Goal: Contribute content

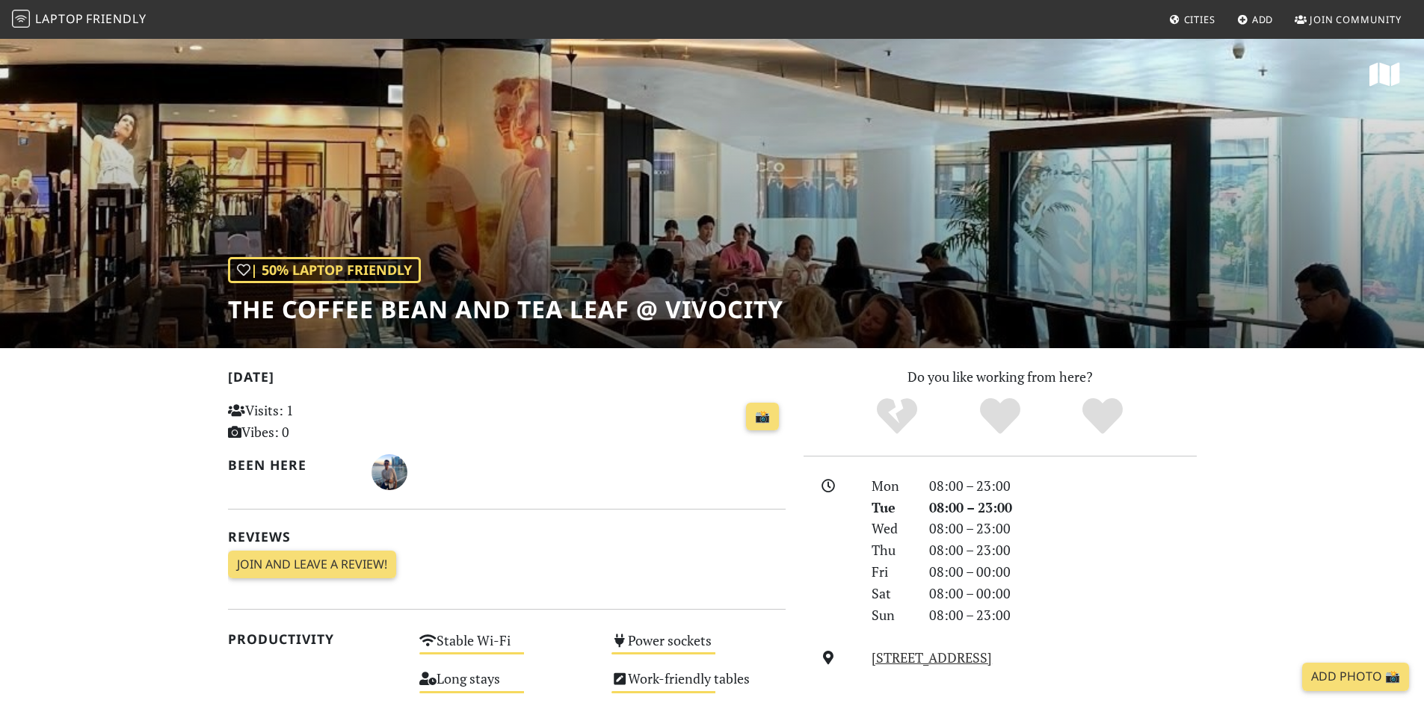
click at [109, 14] on span "Friendly" at bounding box center [116, 18] width 60 height 16
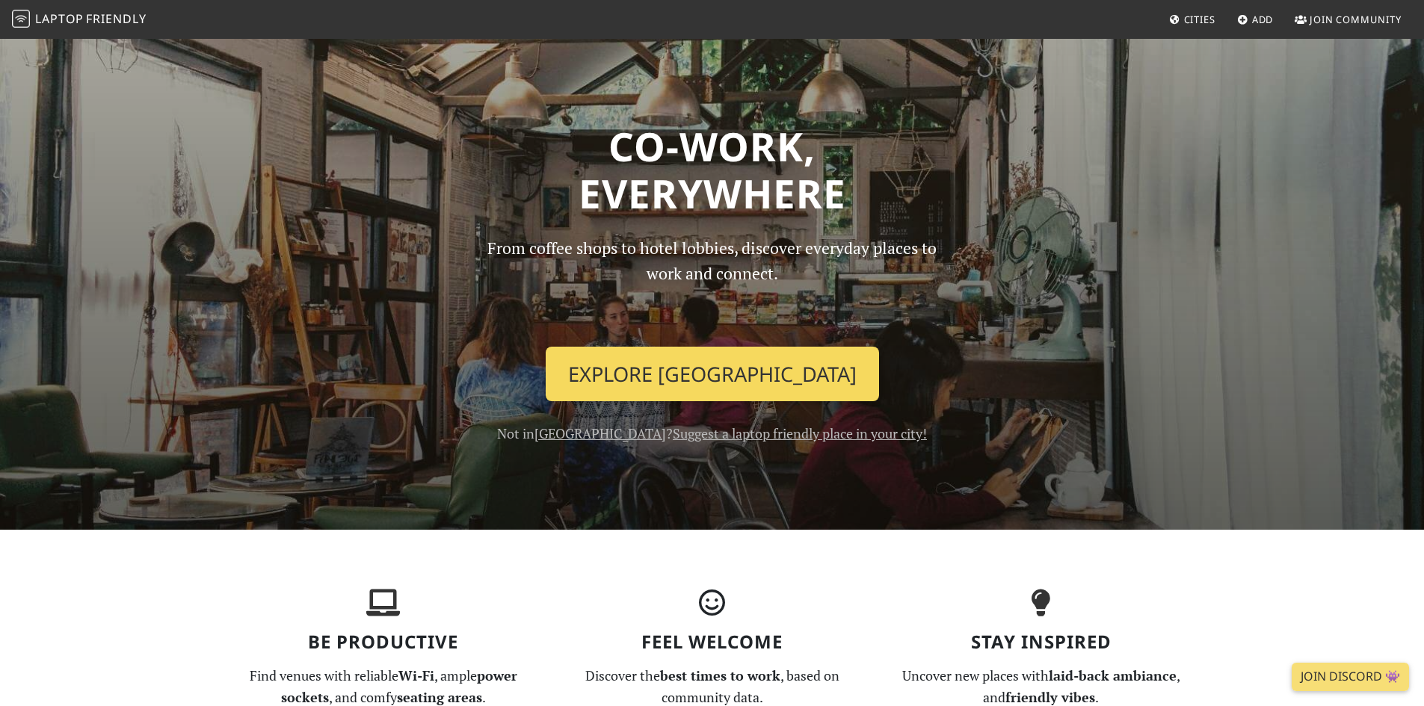
click at [729, 374] on link "Explore Singapore" at bounding box center [712, 374] width 333 height 55
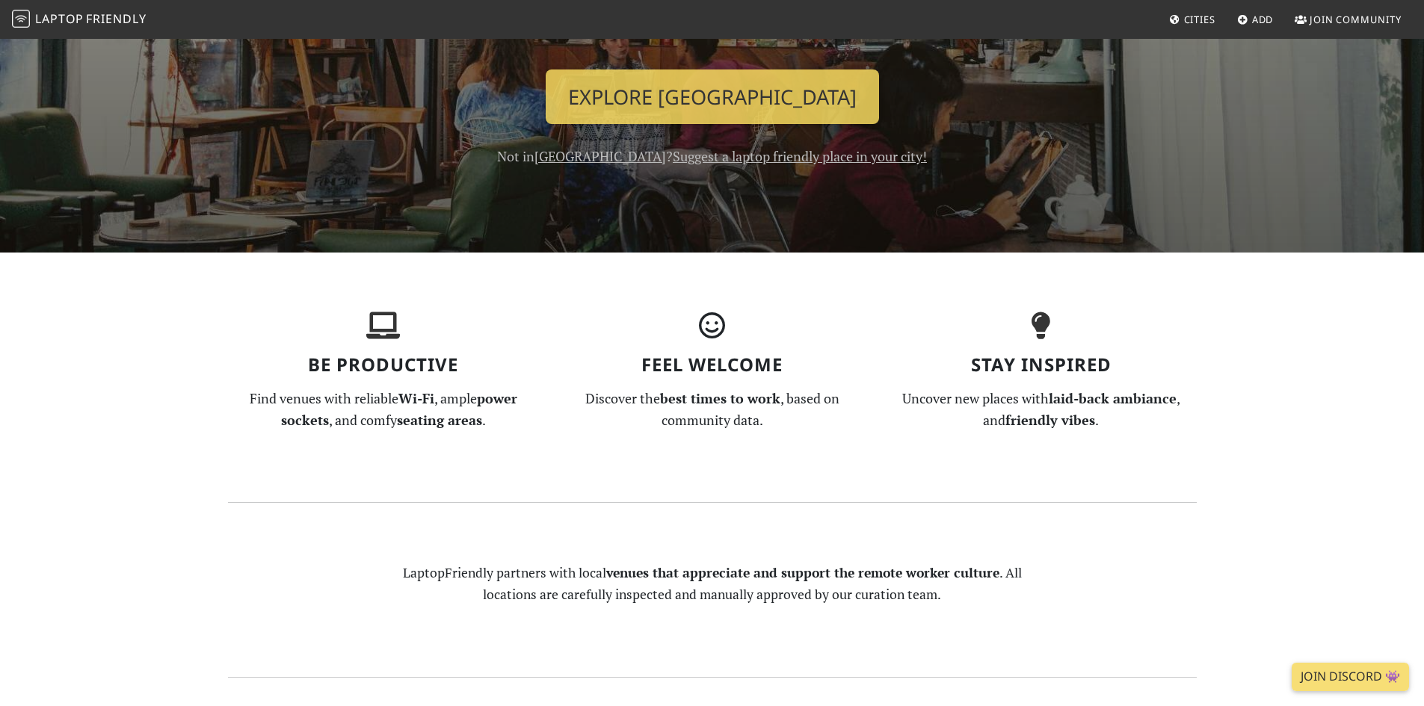
scroll to position [307, 0]
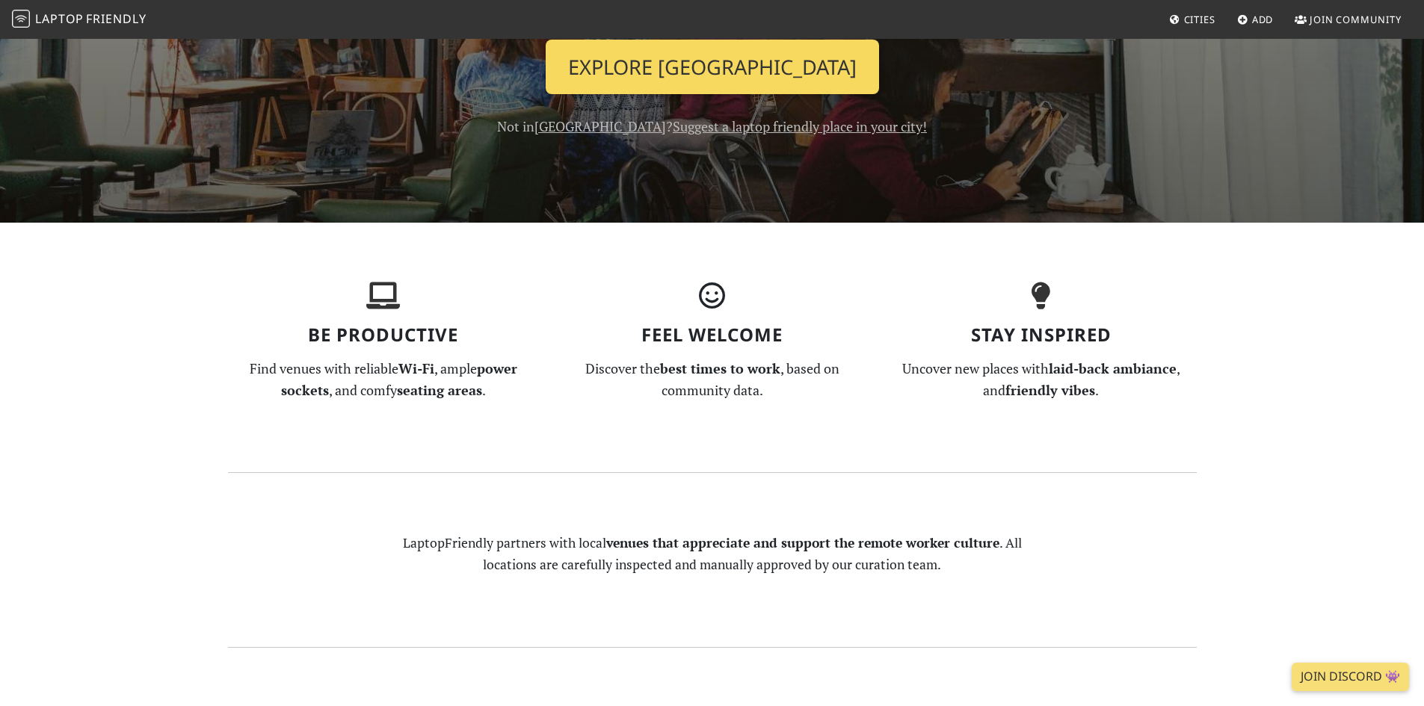
click at [732, 61] on link "Explore Singapore" at bounding box center [712, 67] width 333 height 55
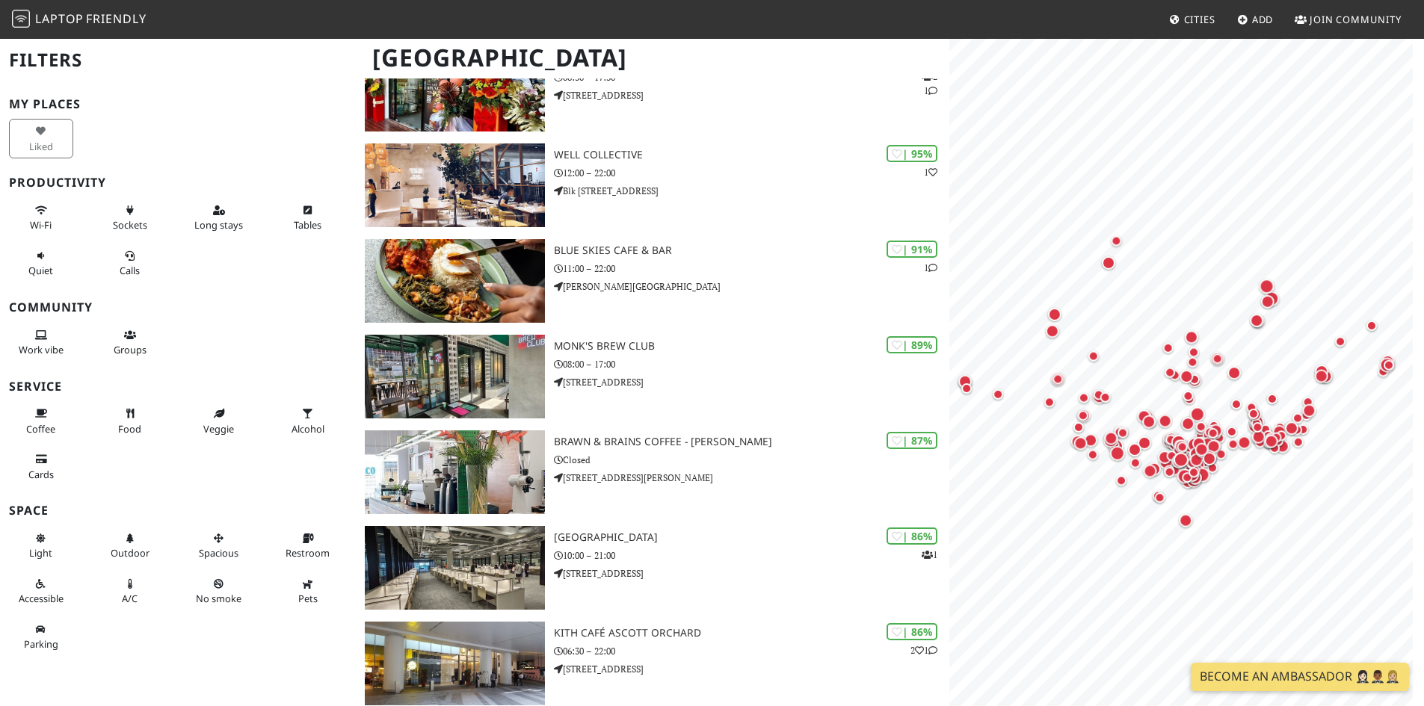
scroll to position [154, 0]
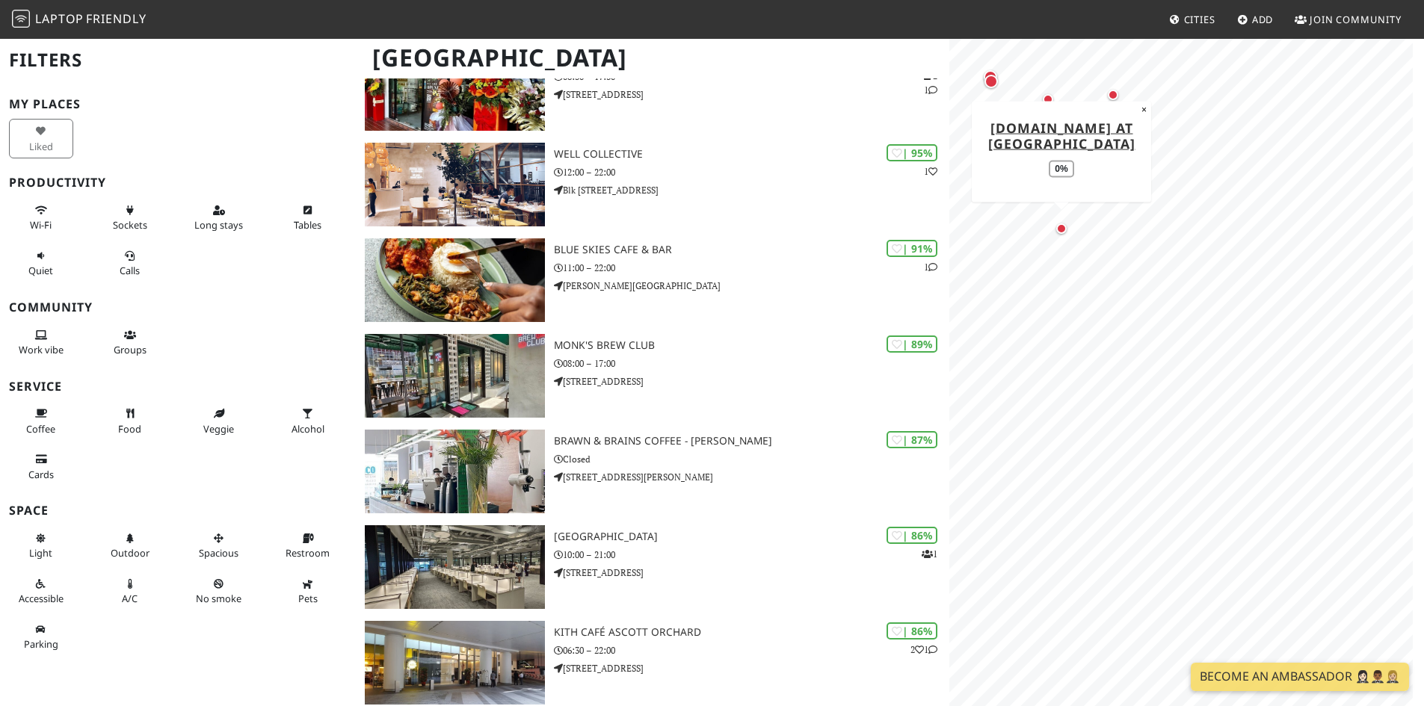
click at [1064, 236] on div "Map marker" at bounding box center [1061, 229] width 18 height 18
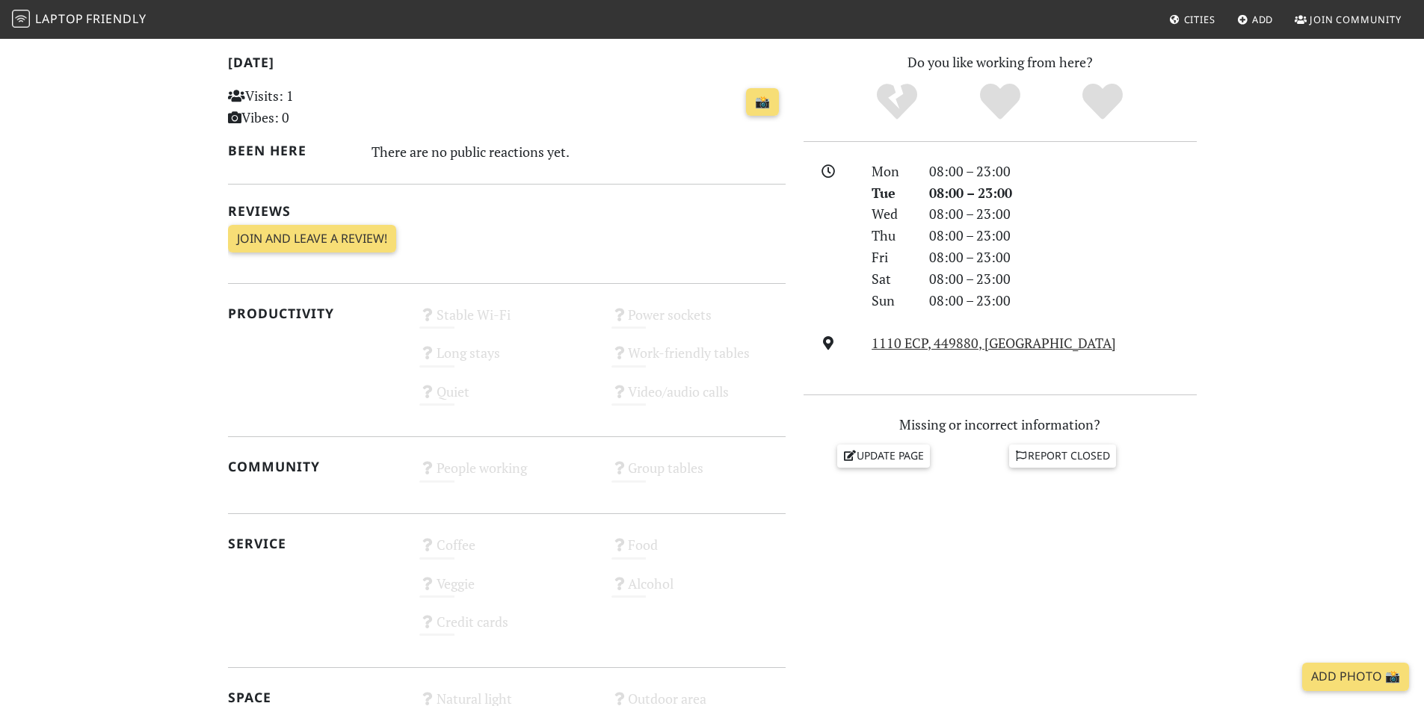
scroll to position [314, 0]
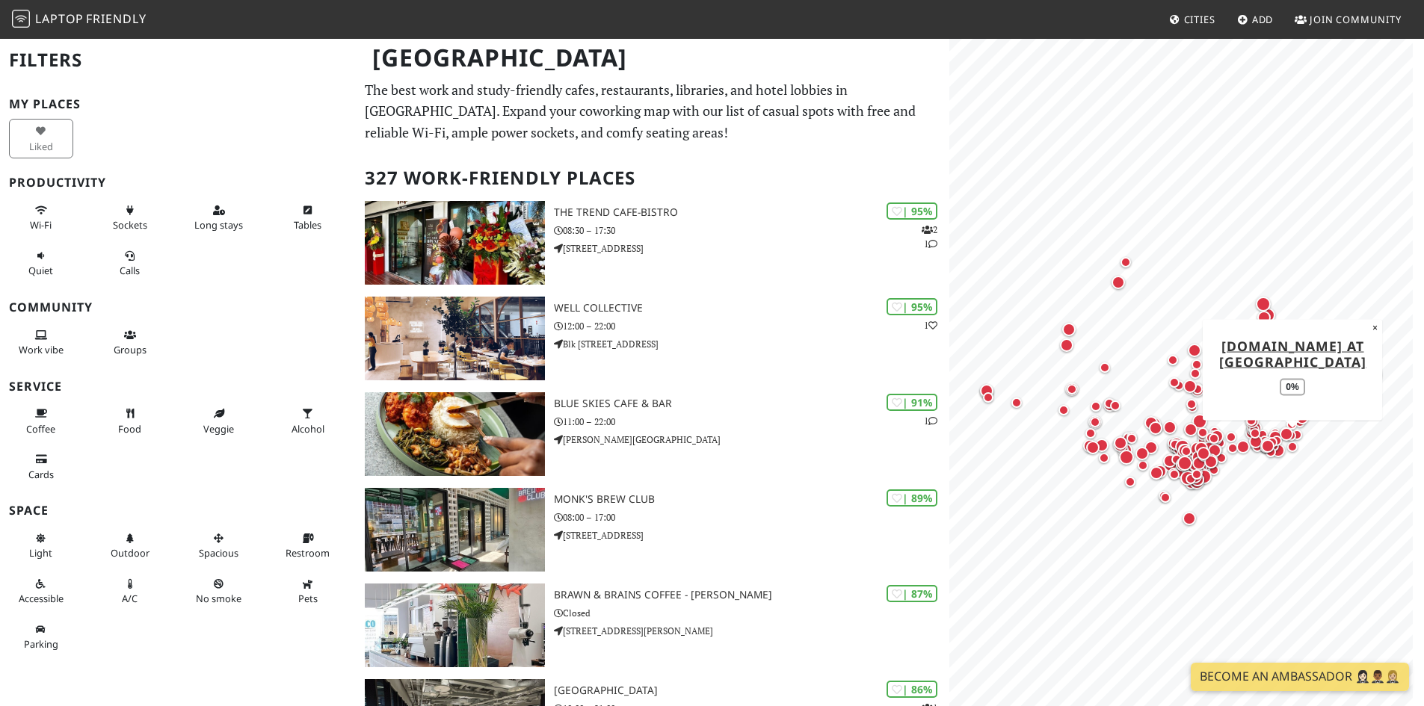
click at [1297, 452] on div "Map marker" at bounding box center [1292, 447] width 18 height 18
click at [1238, 27] on link "Add" at bounding box center [1255, 19] width 49 height 27
